Goal: Navigation & Orientation: Find specific page/section

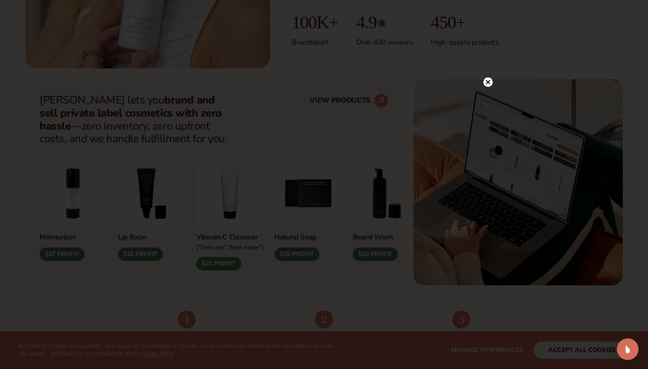
scroll to position [296, 0]
click at [484, 84] on icon at bounding box center [487, 81] width 9 height 9
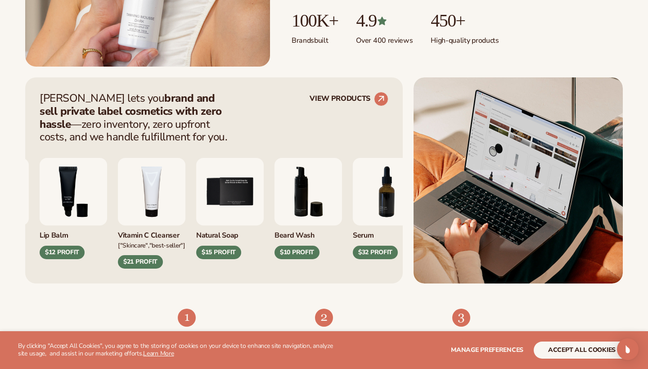
scroll to position [297, 0]
click at [386, 98] on circle at bounding box center [381, 99] width 20 height 20
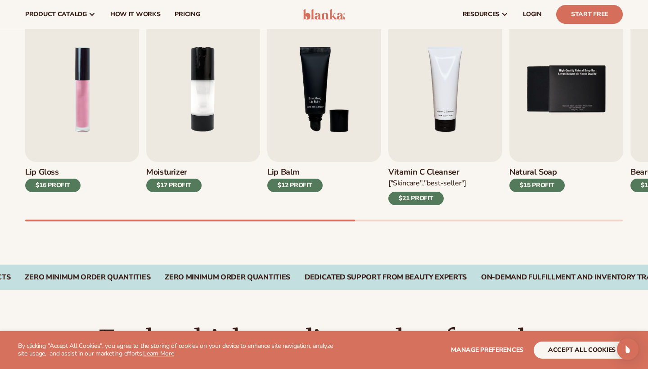
scroll to position [306, 0]
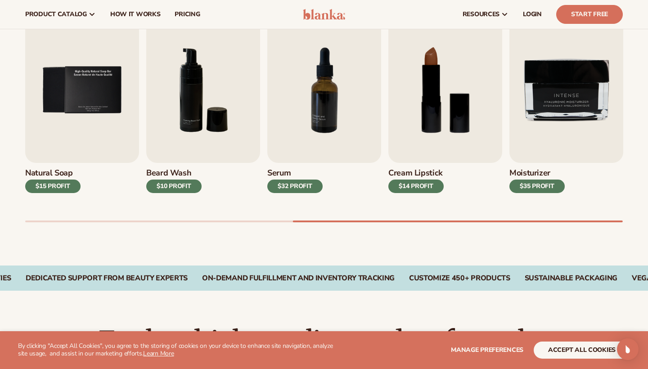
click at [583, 366] on section "WE USE COOKIES By clicking "Accept All Cookies", you agree to the storing of co…" at bounding box center [324, 350] width 648 height 38
click at [580, 355] on button "accept all cookies" at bounding box center [582, 350] width 96 height 17
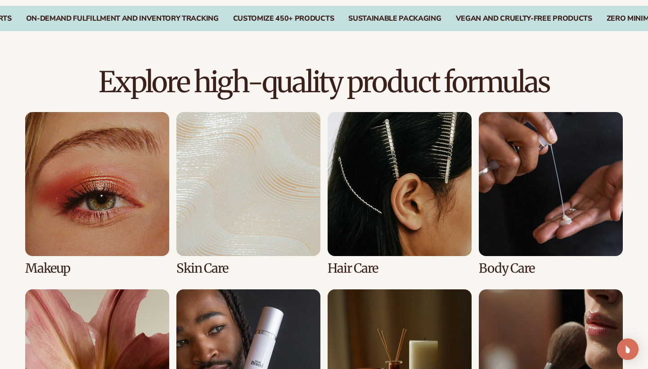
scroll to position [566, 0]
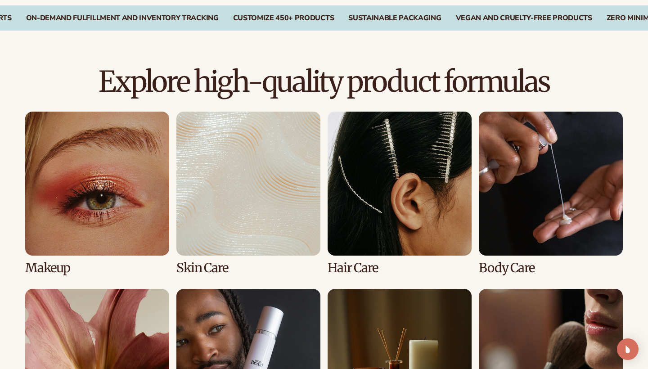
click at [121, 230] on link "1 / 8" at bounding box center [97, 193] width 144 height 163
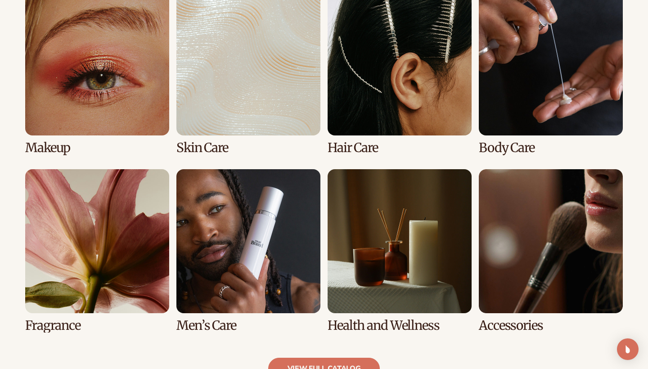
scroll to position [785, 0]
